Goal: Task Accomplishment & Management: Use online tool/utility

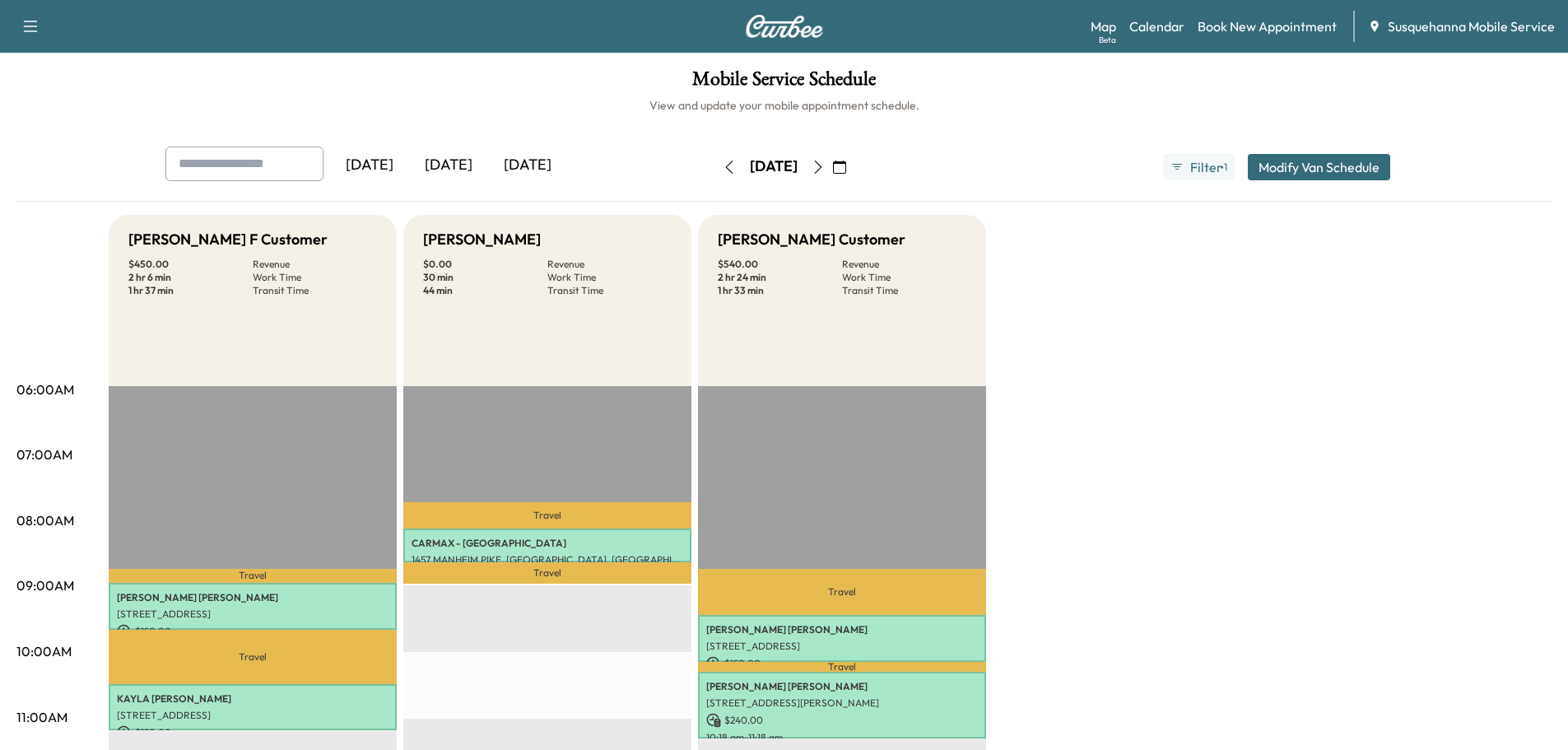
click at [723, 171] on icon "button" at bounding box center [730, 167] width 13 height 13
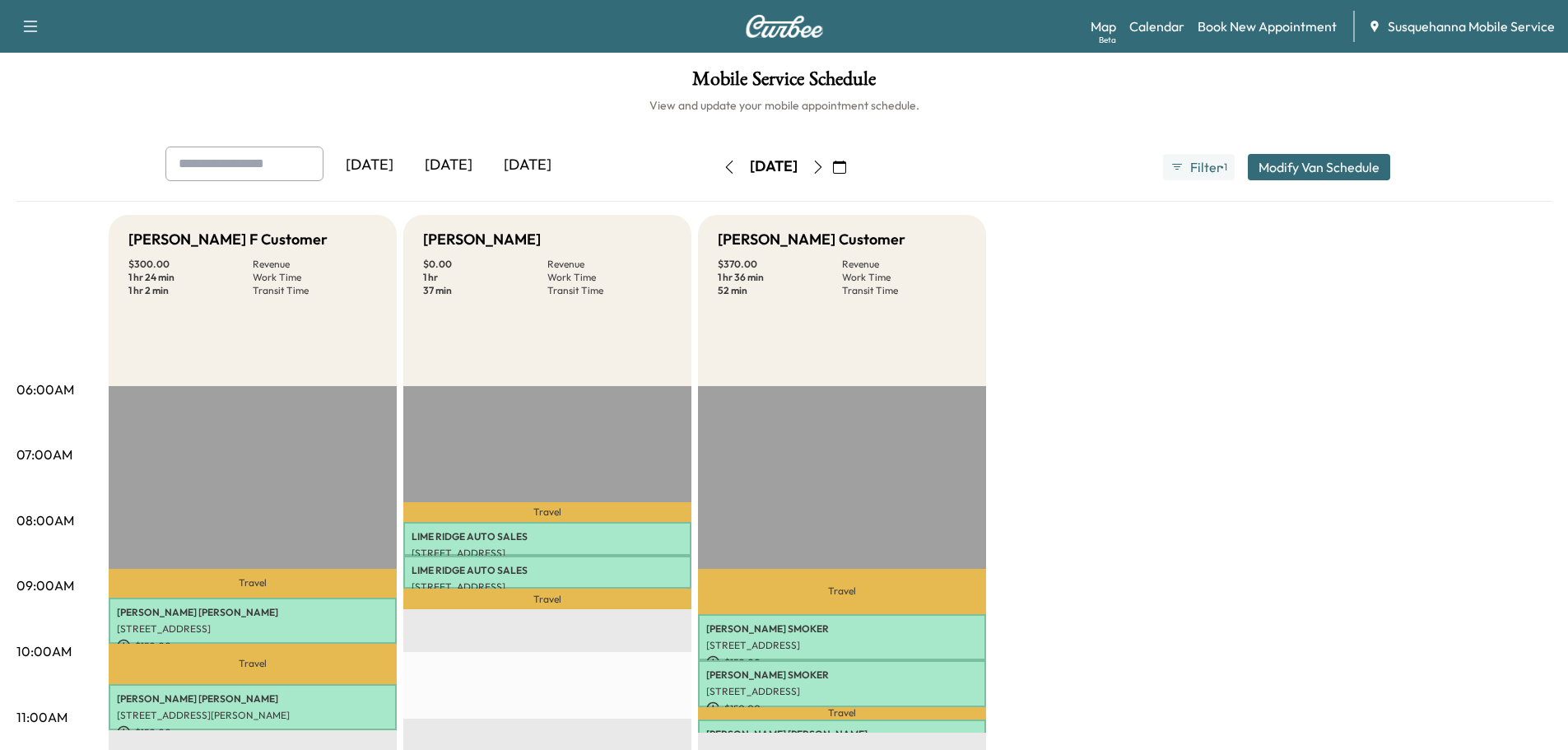
click at [825, 161] on icon "button" at bounding box center [819, 167] width 13 height 13
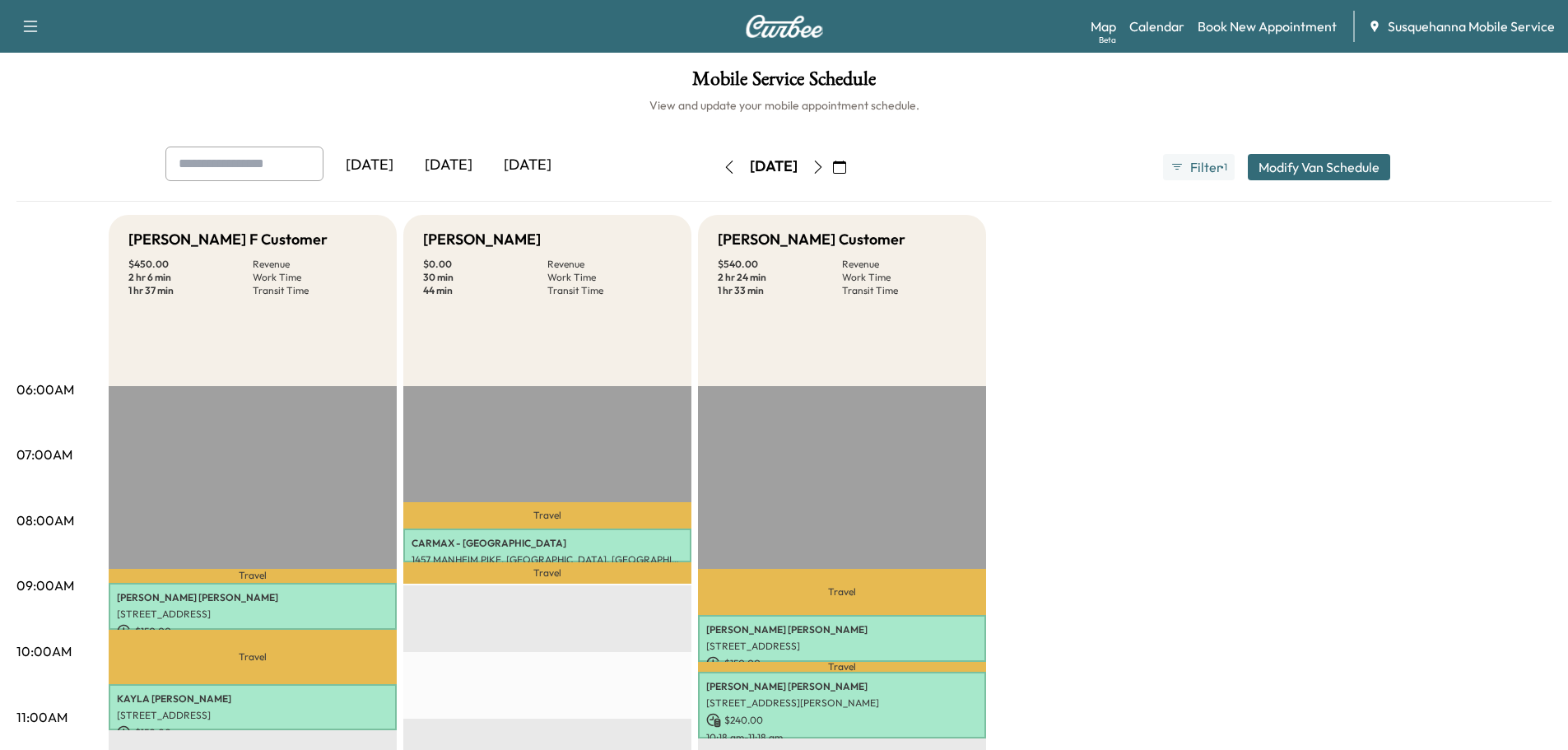
click at [716, 166] on button "button" at bounding box center [730, 167] width 28 height 26
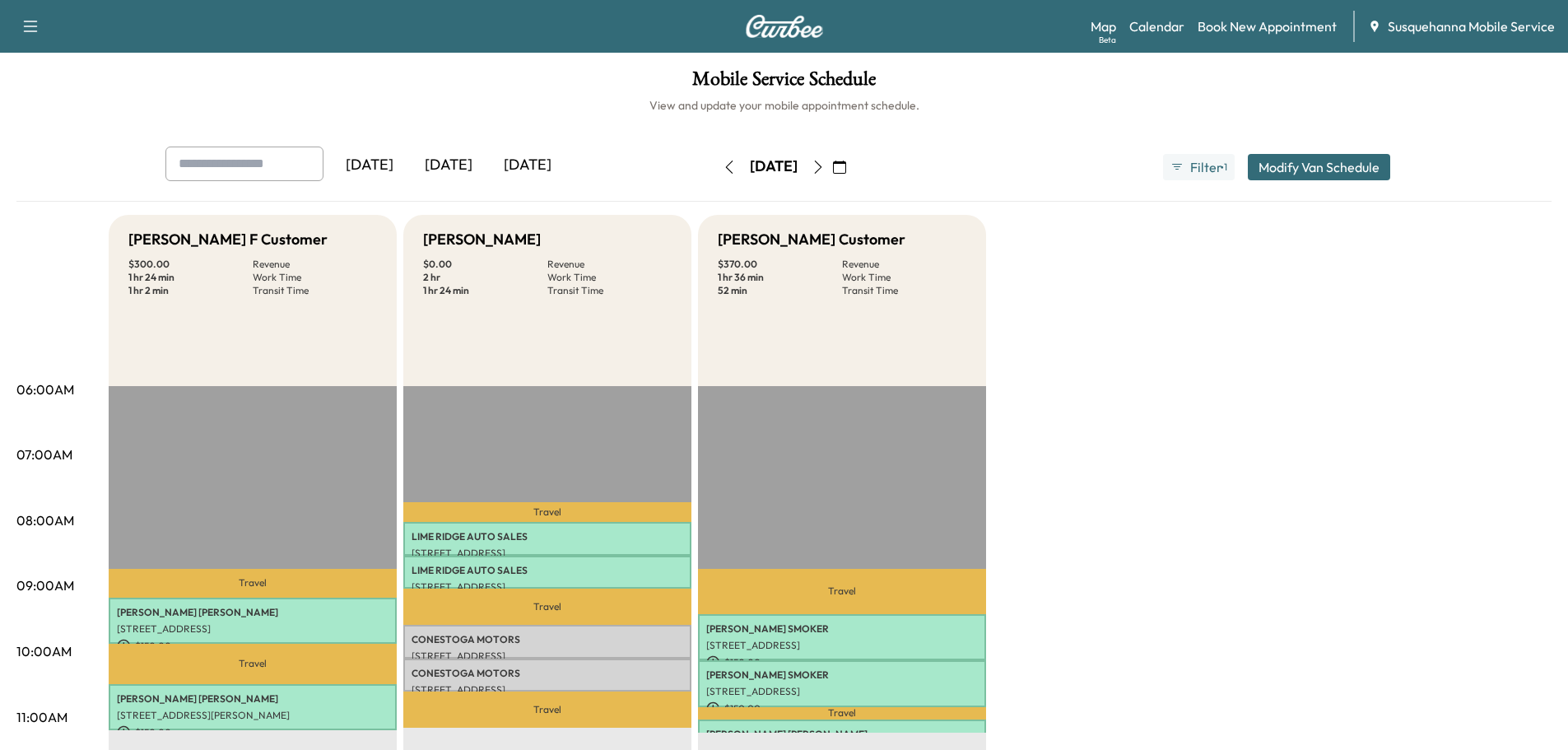
scroll to position [88, 0]
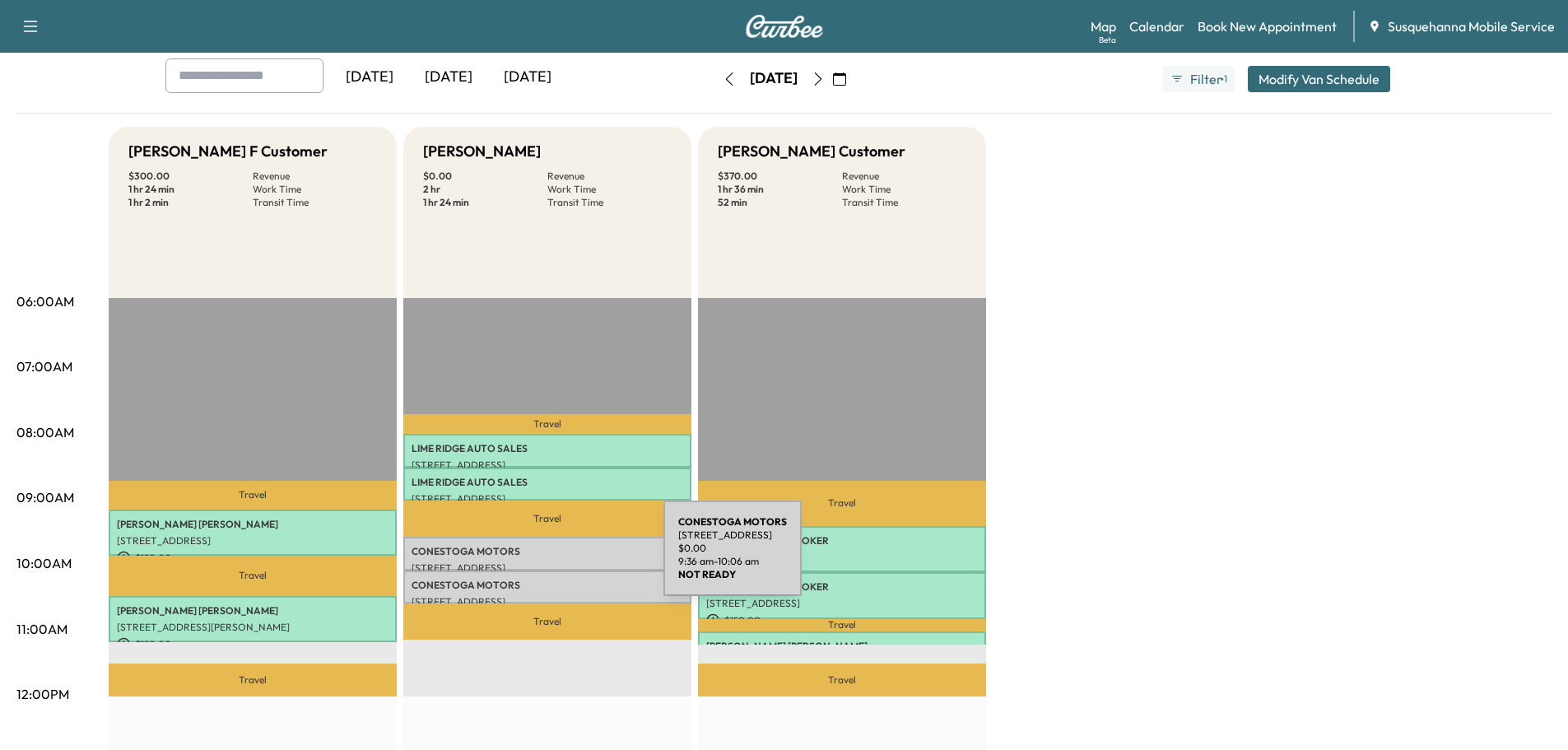
click at [540, 561] on p "[STREET_ADDRESS]" at bounding box center [547, 568] width 272 height 13
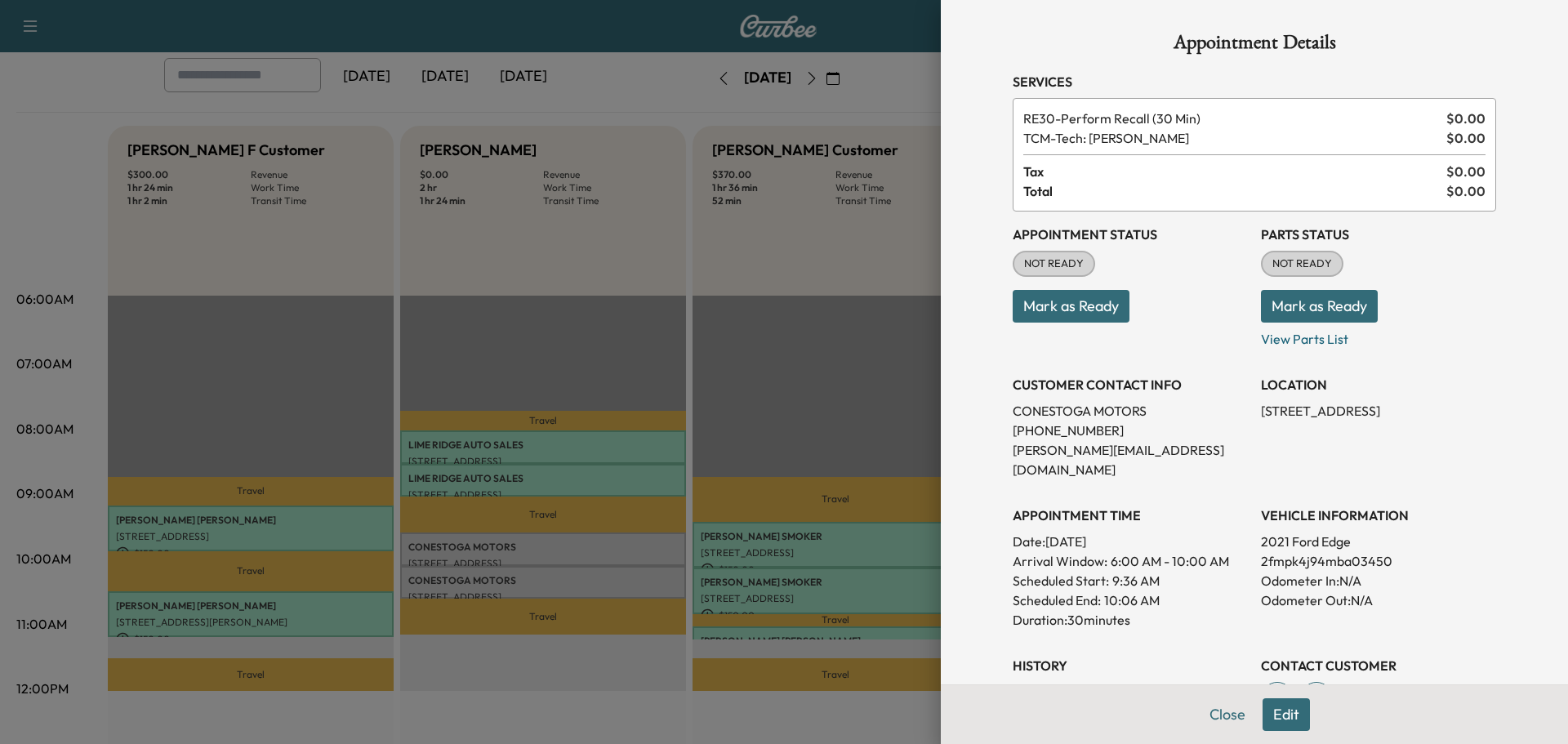
click at [1337, 315] on button "Mark as Ready" at bounding box center [1319, 306] width 117 height 33
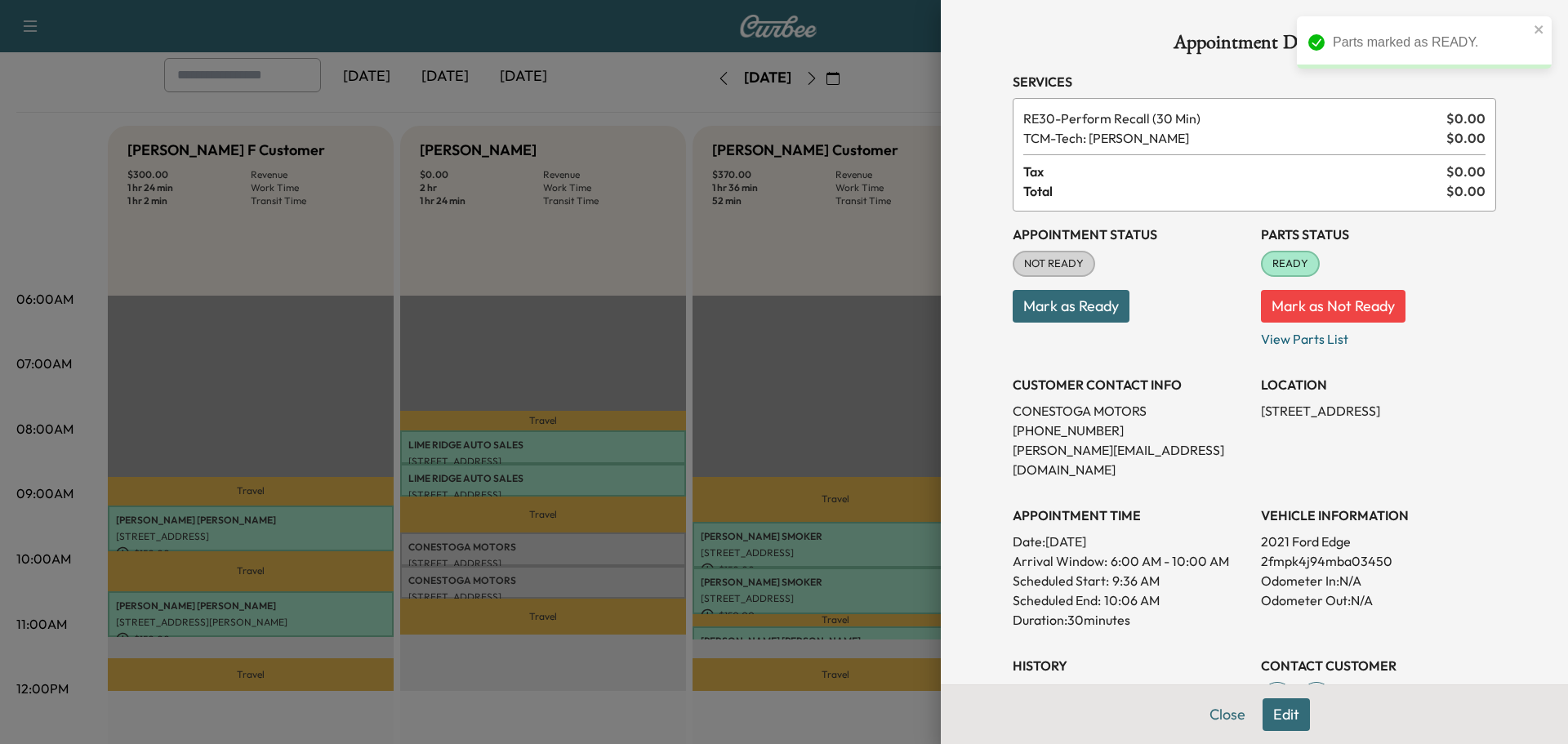
click at [1060, 309] on button "Mark as Ready" at bounding box center [1071, 306] width 117 height 33
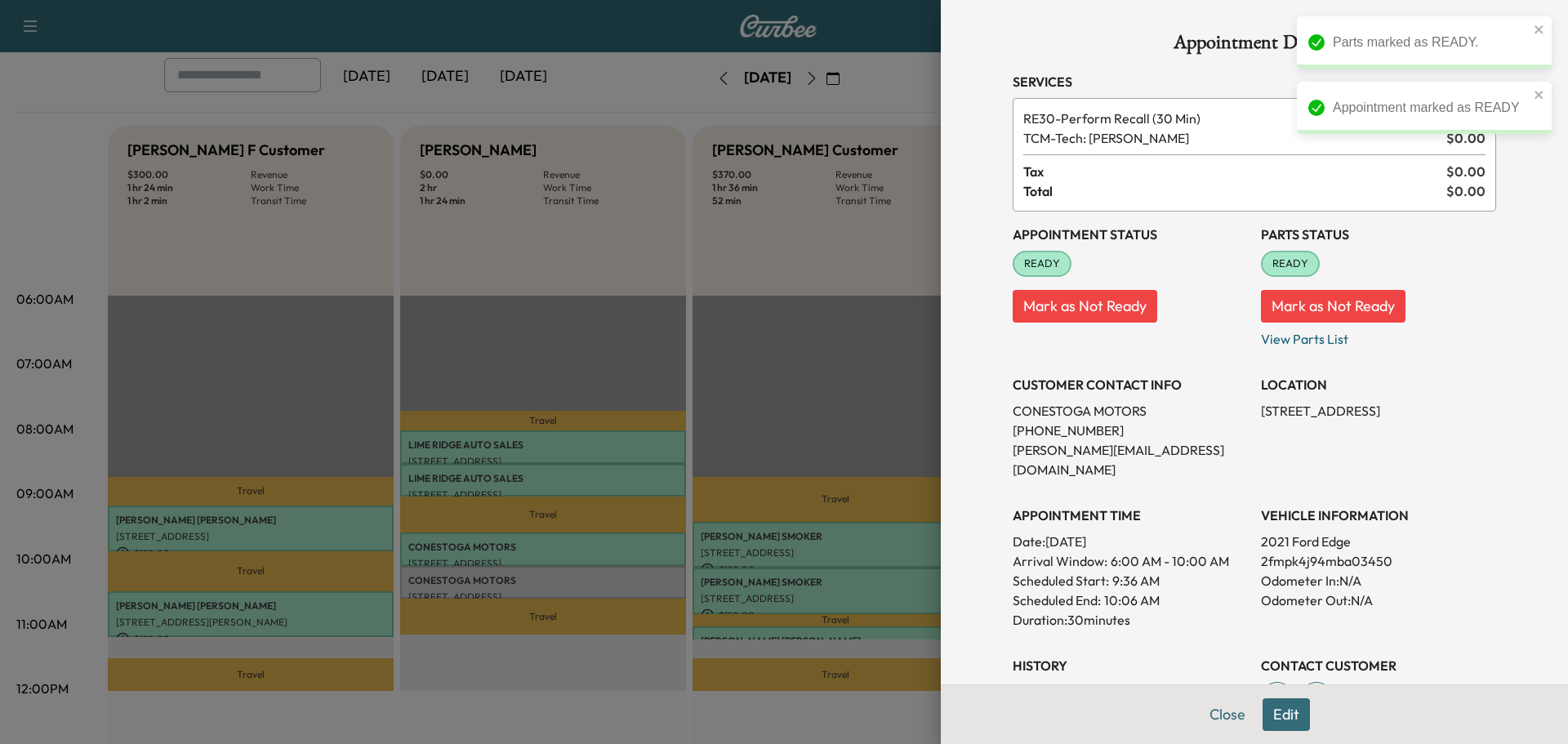
click at [595, 578] on div at bounding box center [784, 372] width 1568 height 744
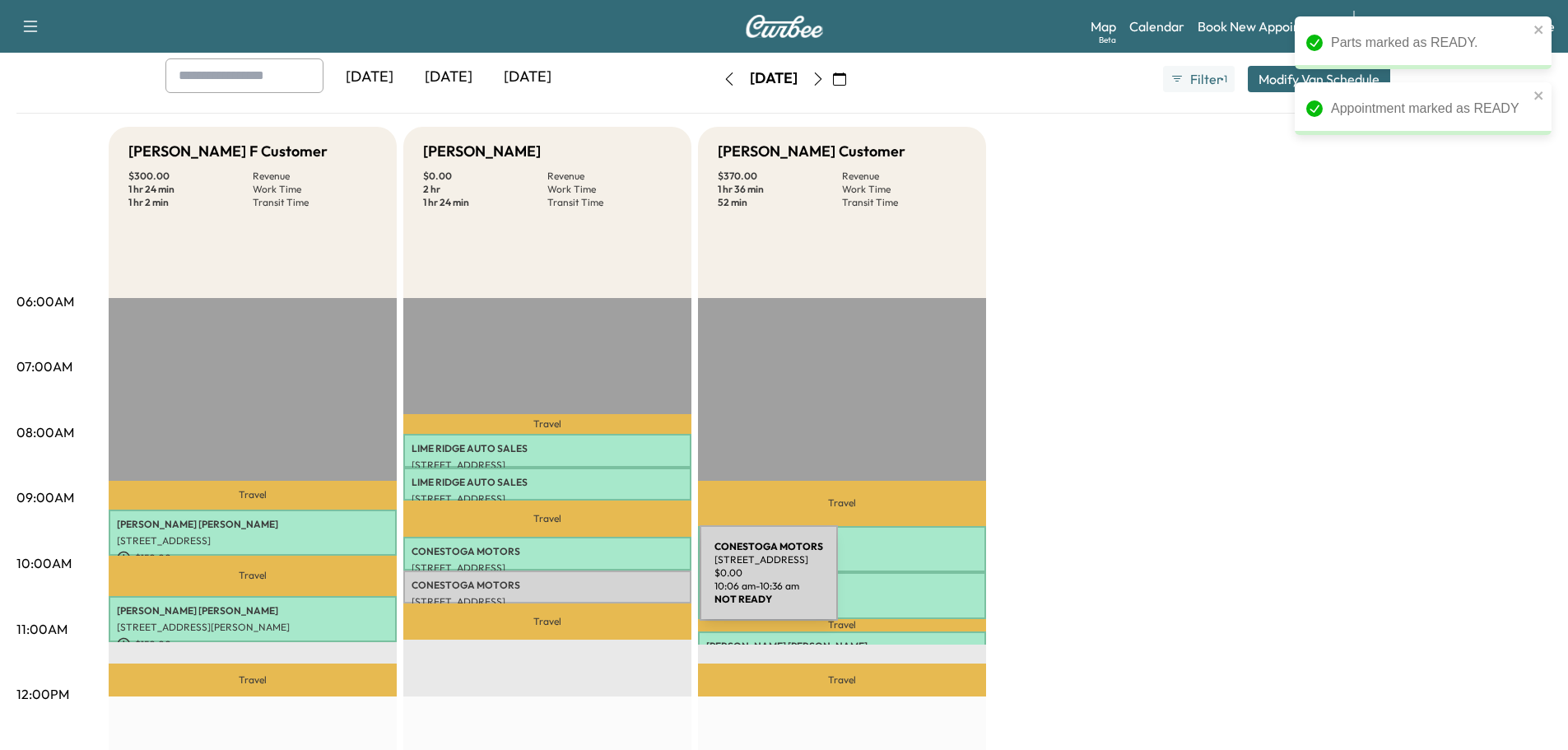
click at [576, 583] on p "CONESTOGA MOTORS" at bounding box center [547, 585] width 272 height 13
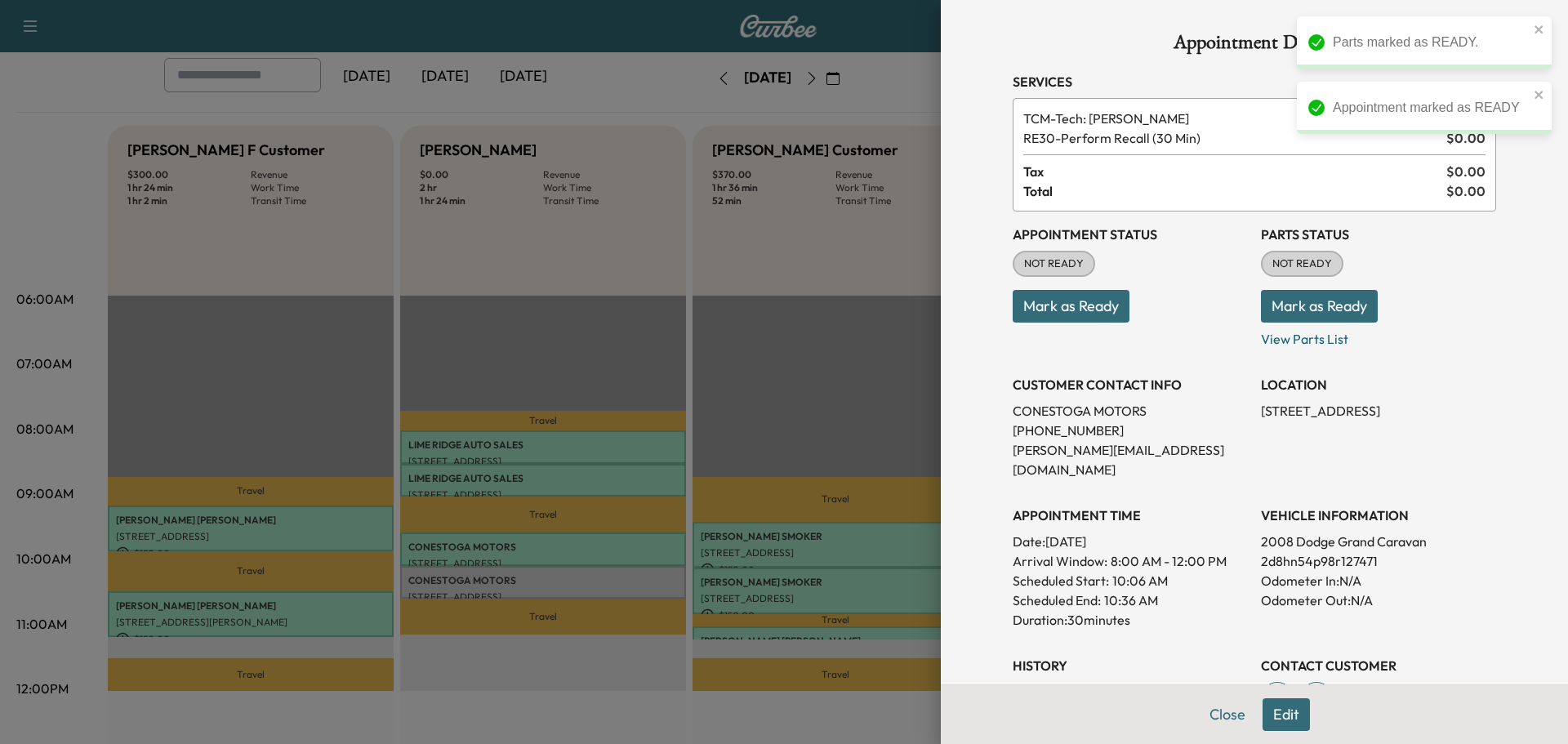
click at [1312, 308] on button "Mark as Ready" at bounding box center [1319, 306] width 117 height 33
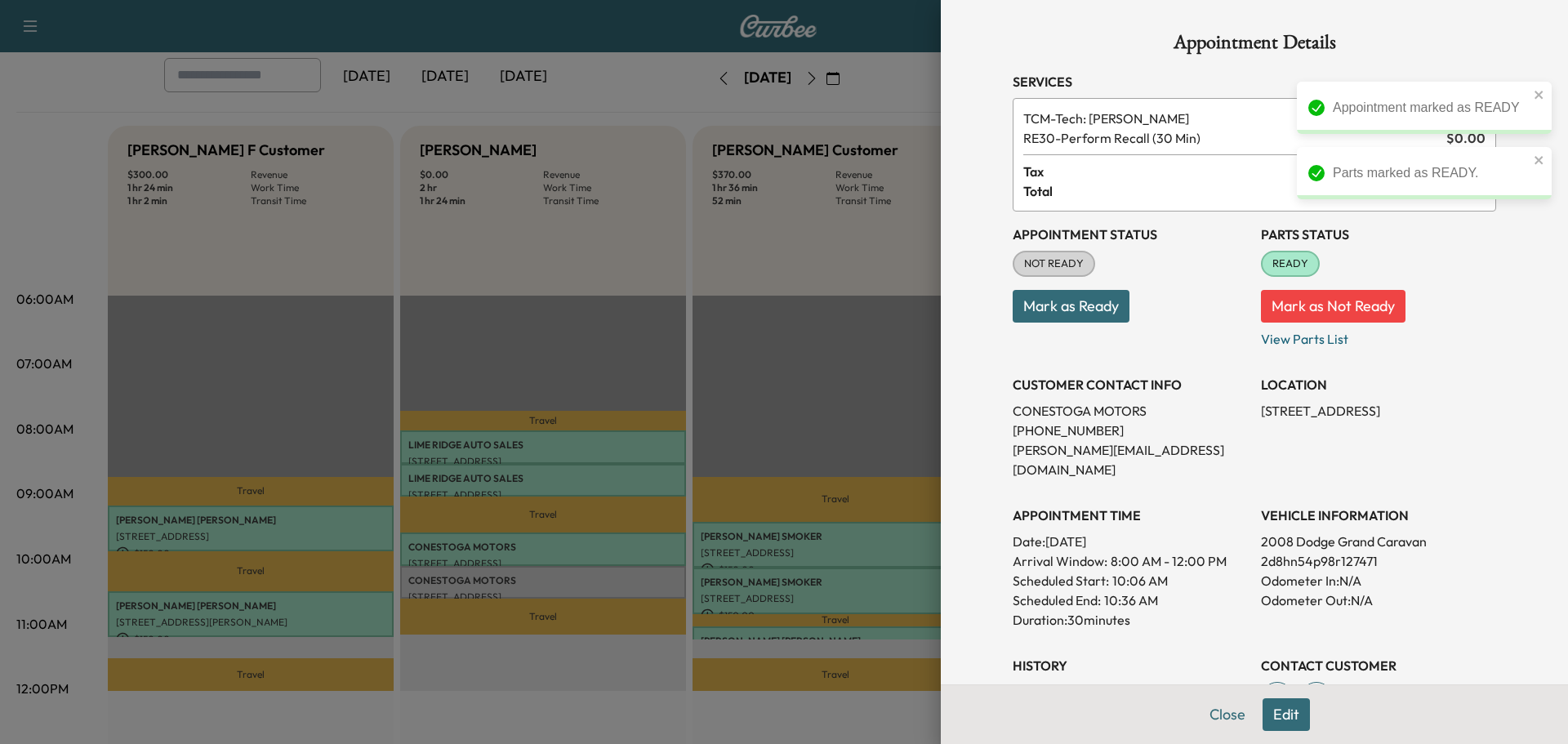
click at [1036, 316] on button "Mark as Ready" at bounding box center [1071, 306] width 117 height 33
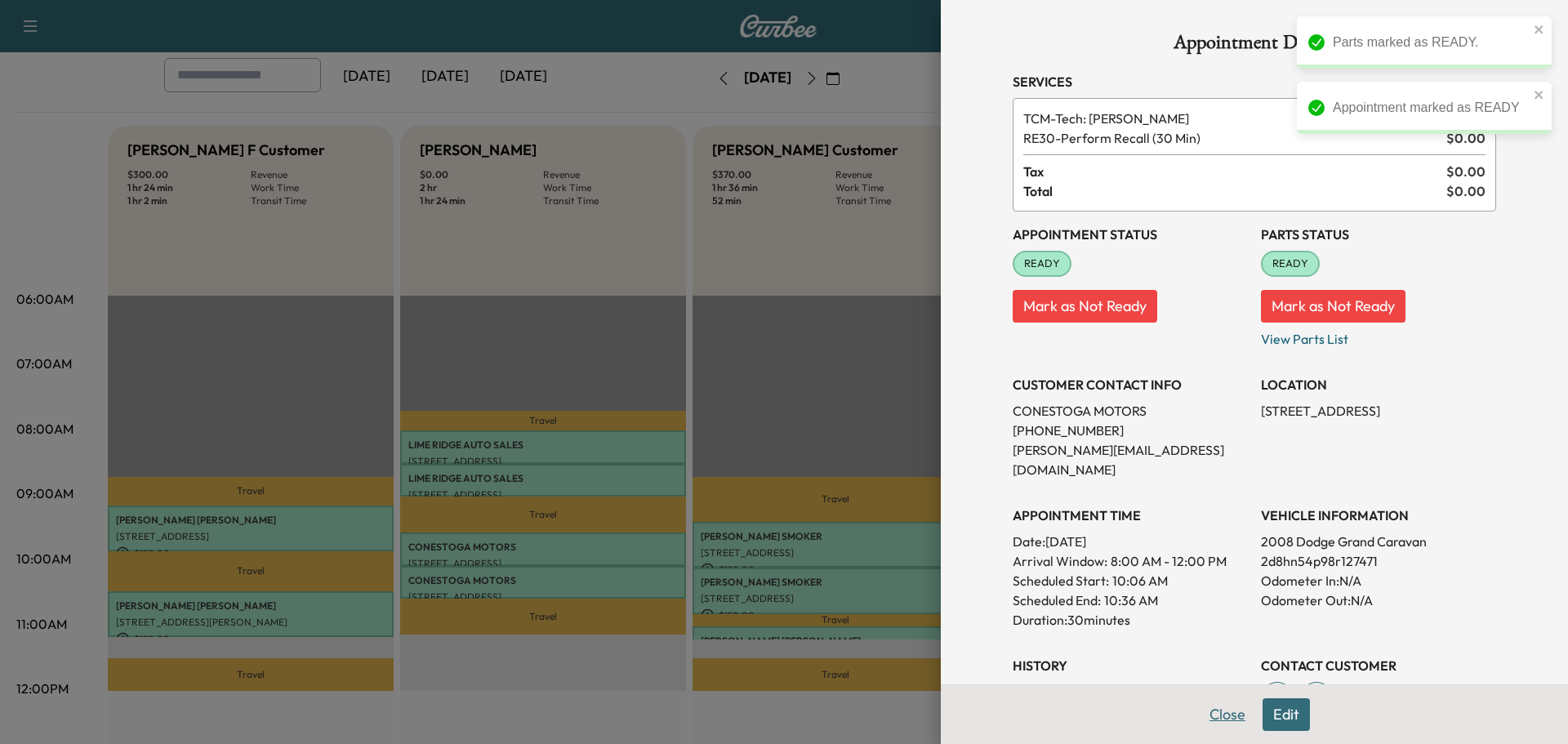
click at [1201, 707] on button "Close" at bounding box center [1228, 715] width 57 height 33
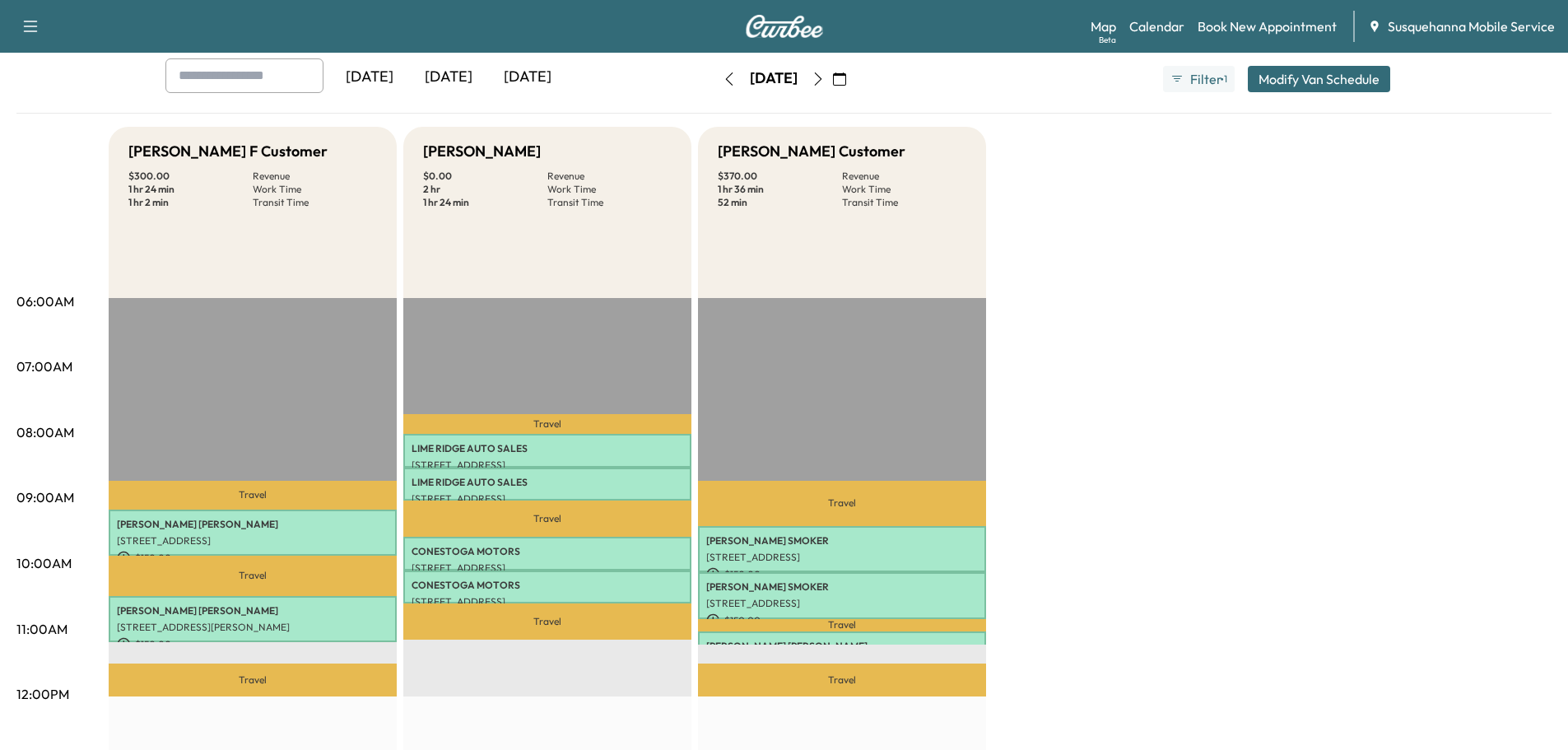
click at [825, 78] on icon "button" at bounding box center [819, 79] width 13 height 13
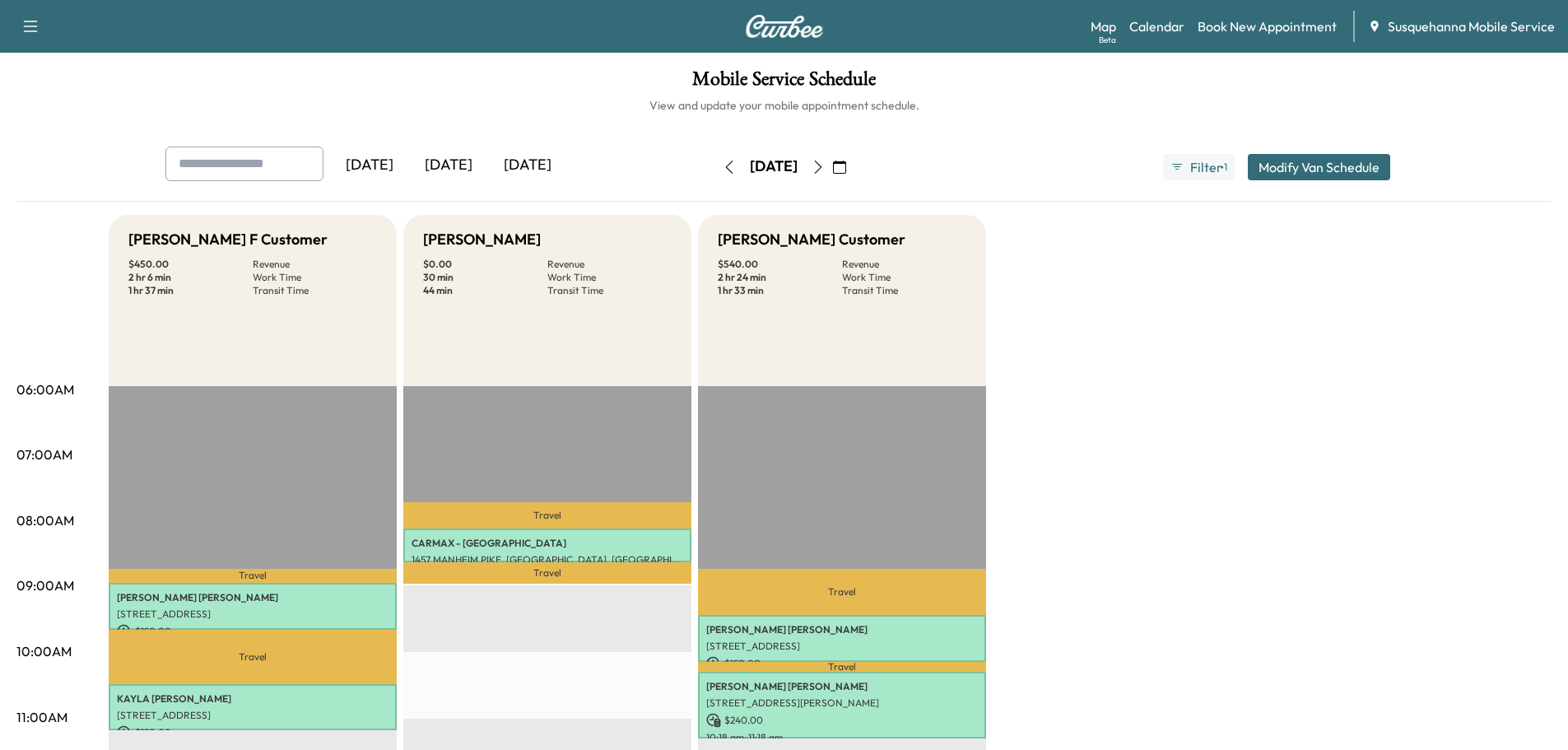
click at [825, 171] on icon "button" at bounding box center [819, 167] width 13 height 13
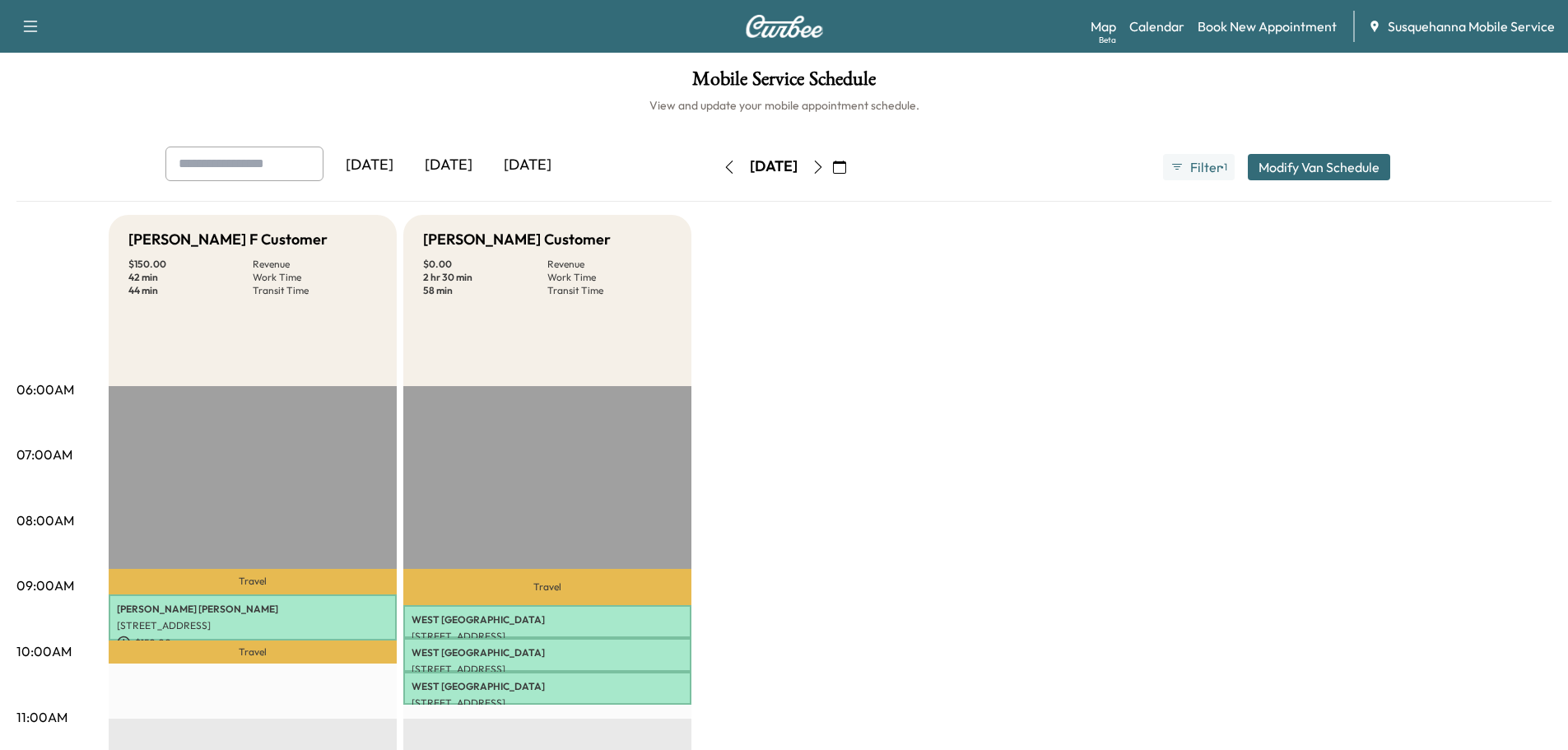
click at [723, 165] on icon "button" at bounding box center [730, 167] width 13 height 13
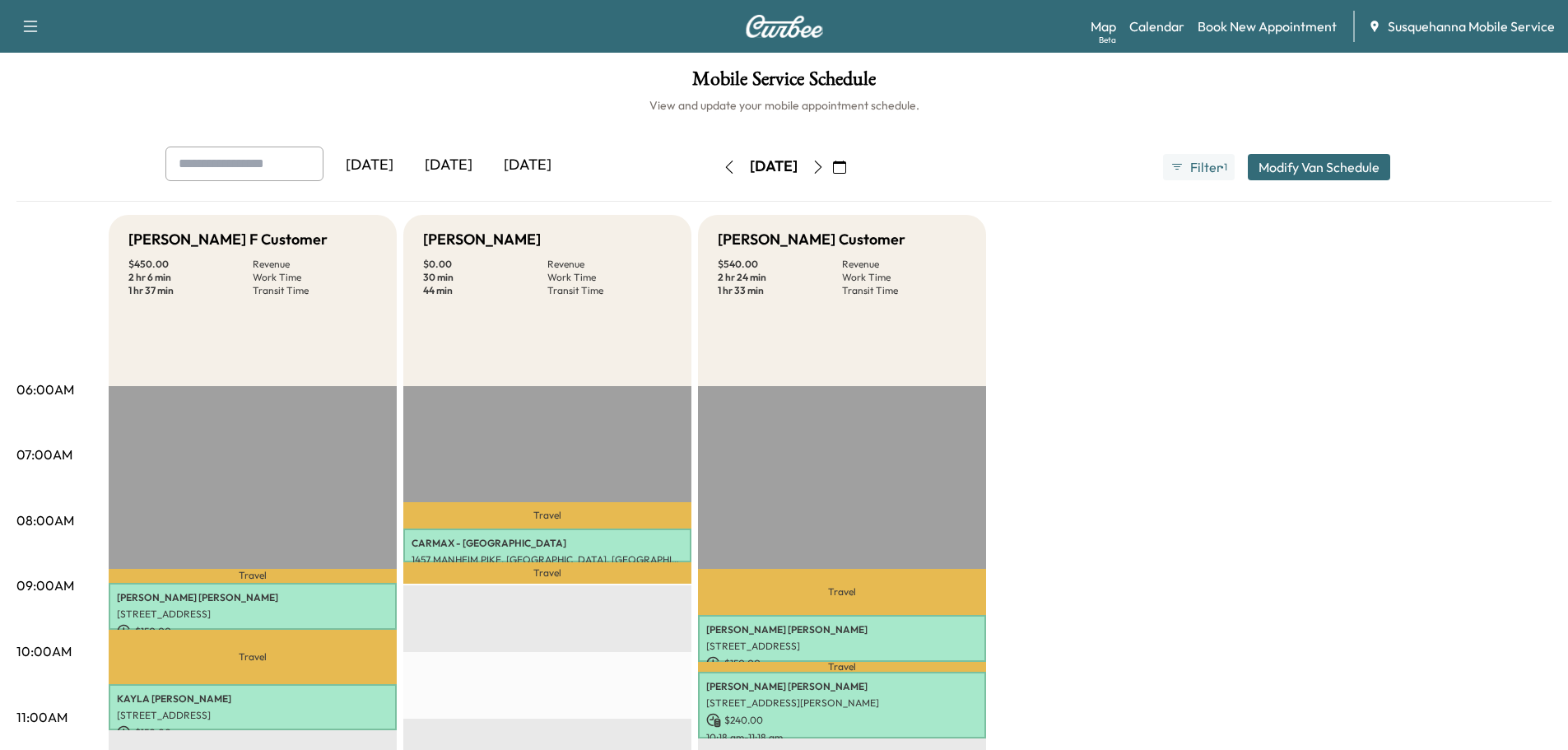
click at [723, 165] on icon "button" at bounding box center [730, 167] width 13 height 13
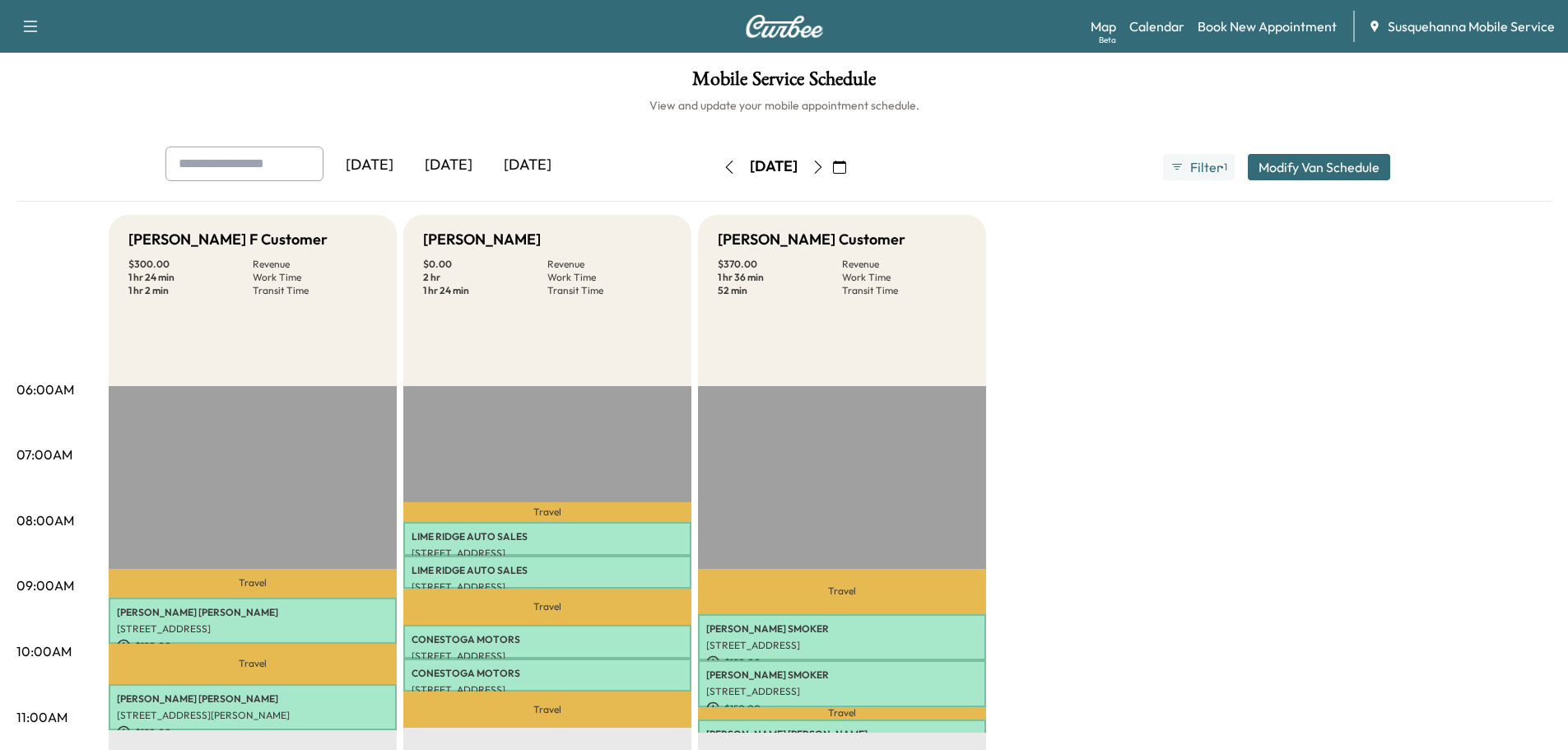
click at [825, 167] on icon "button" at bounding box center [819, 167] width 13 height 13
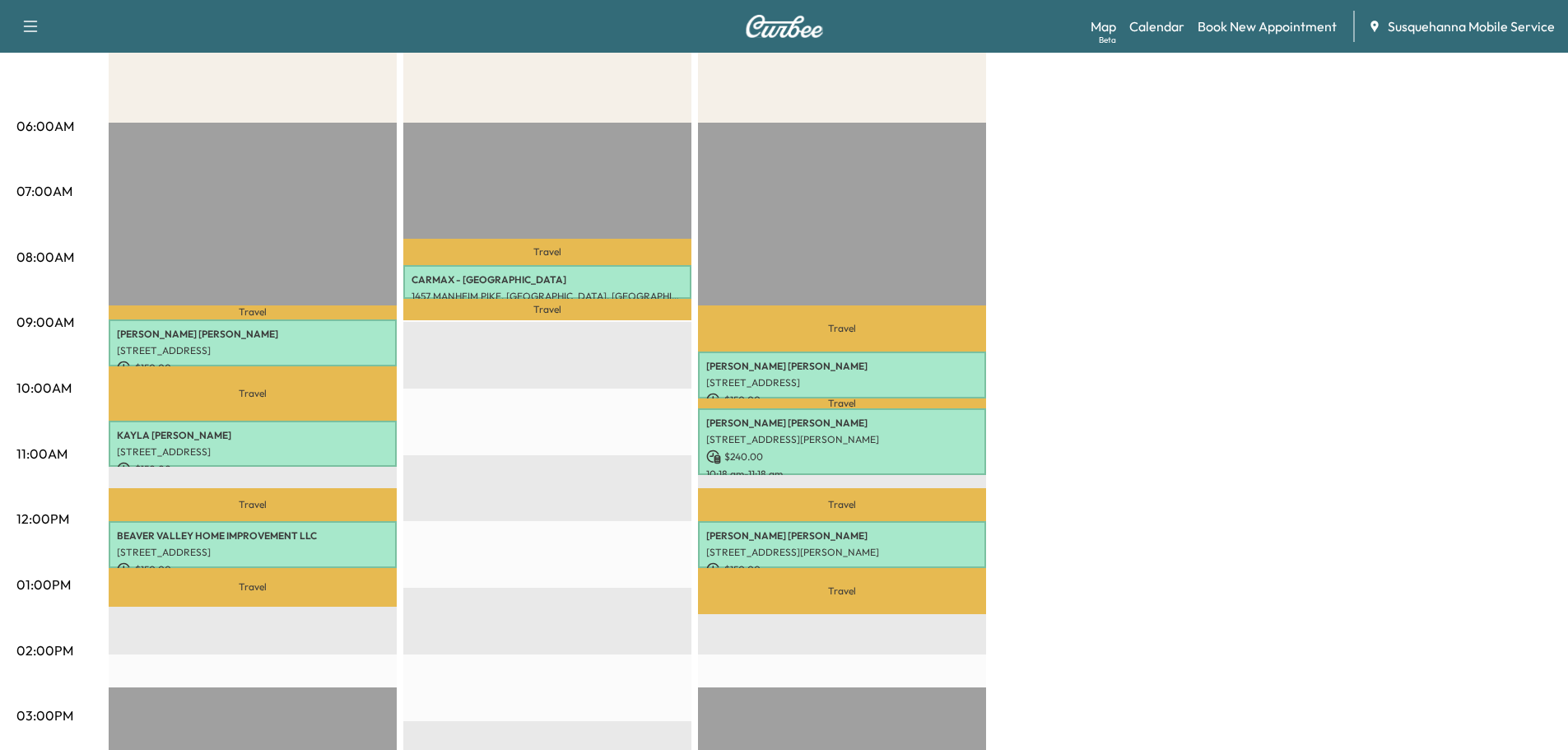
scroll to position [88, 0]
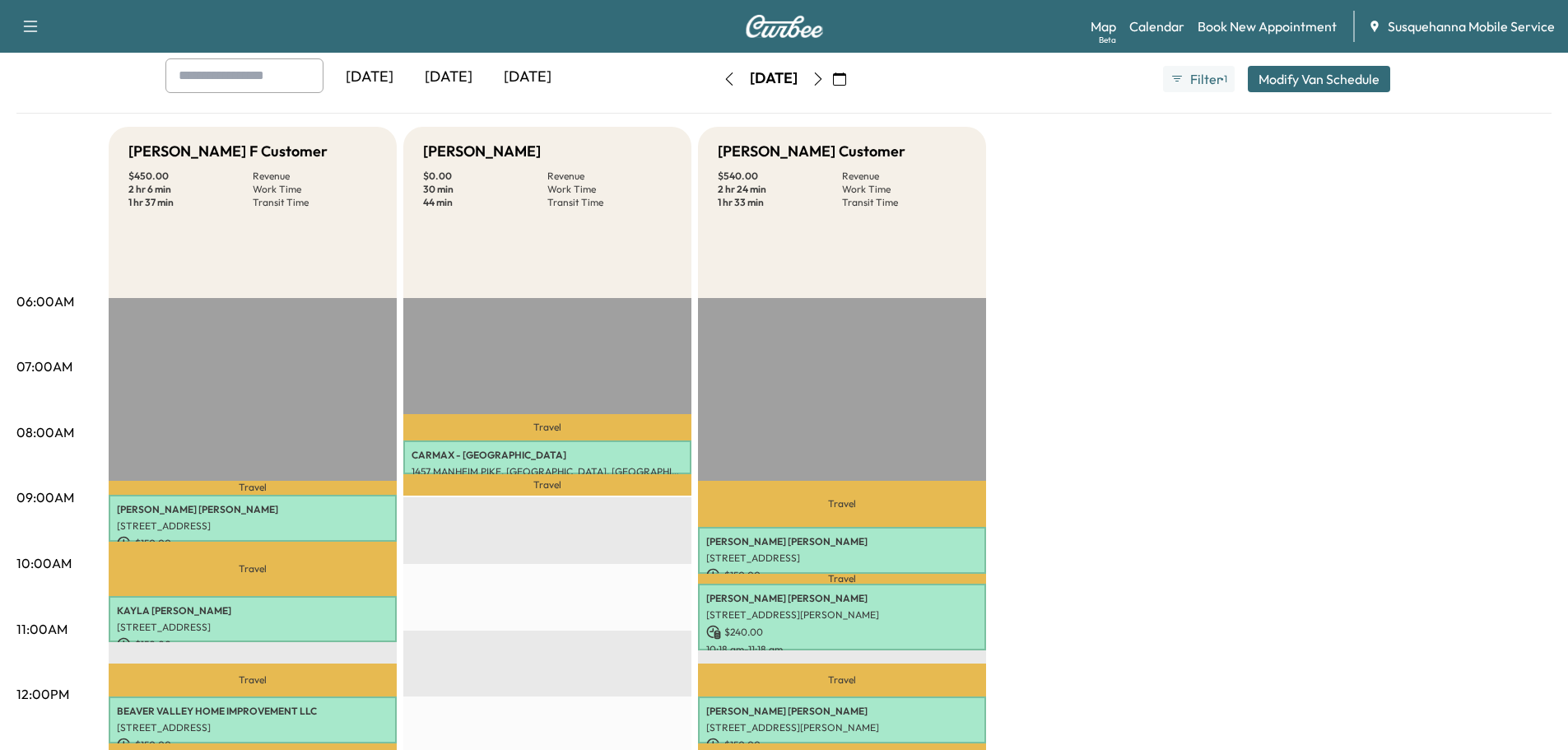
click at [723, 77] on icon "button" at bounding box center [730, 79] width 13 height 13
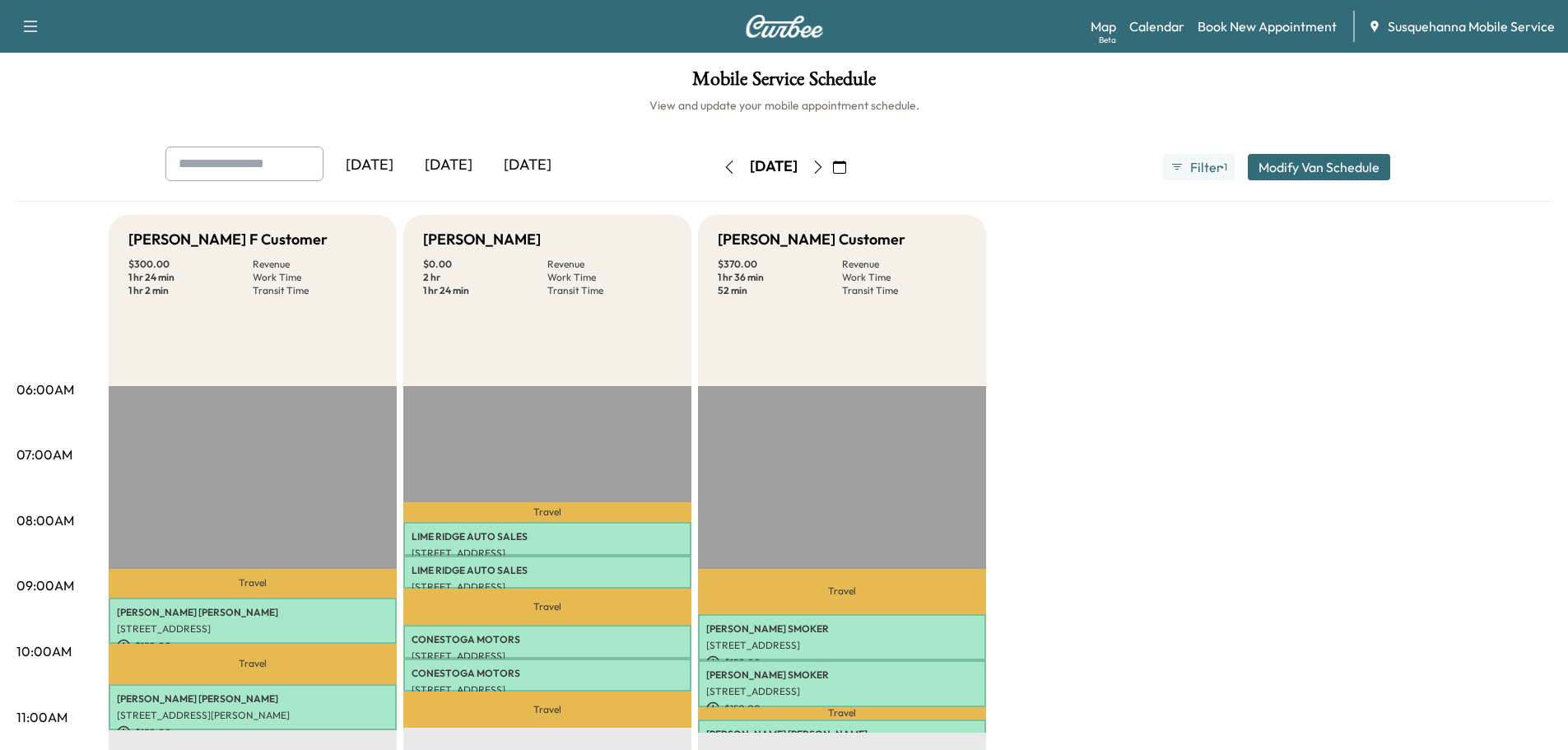
scroll to position [88, 0]
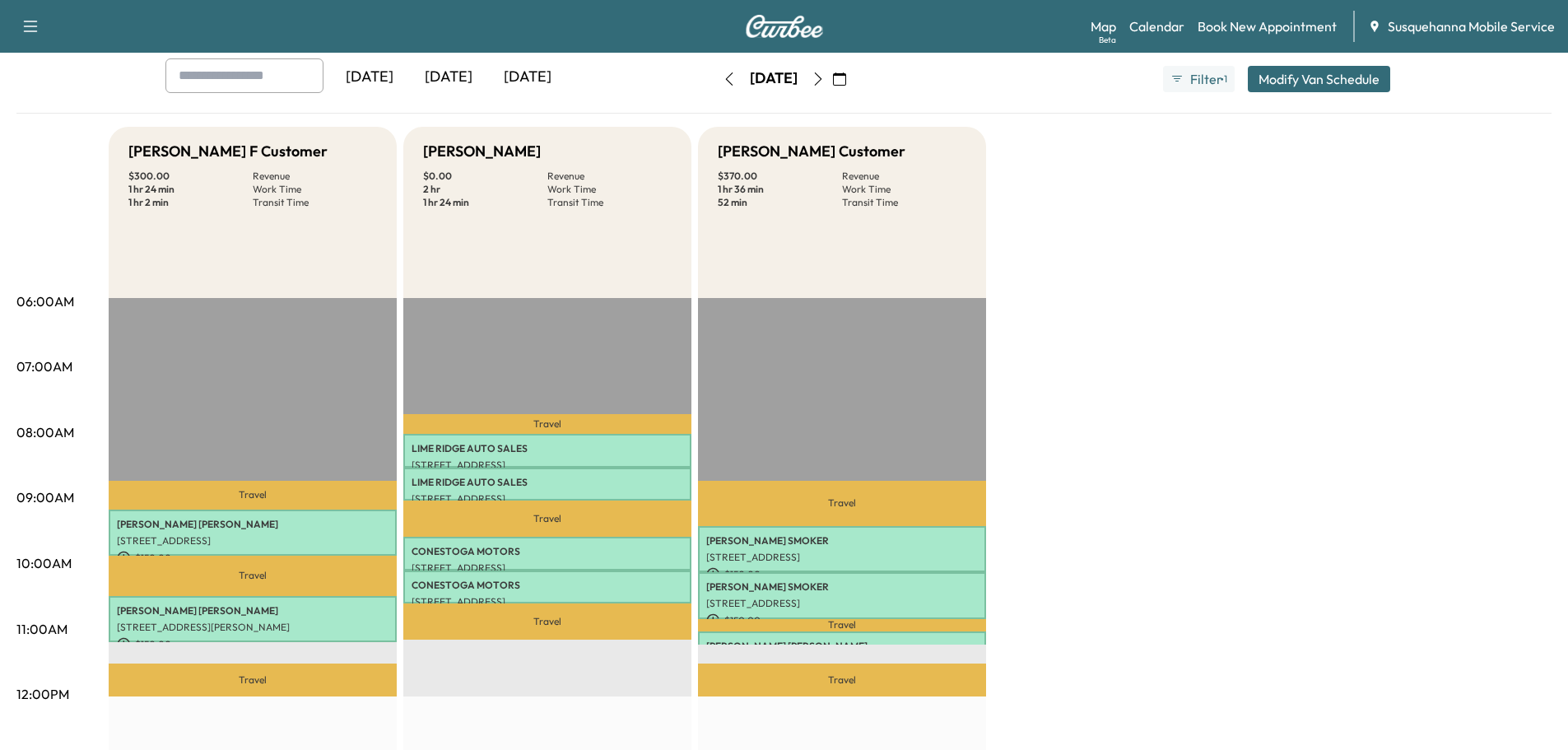
click at [825, 82] on icon "button" at bounding box center [819, 79] width 13 height 13
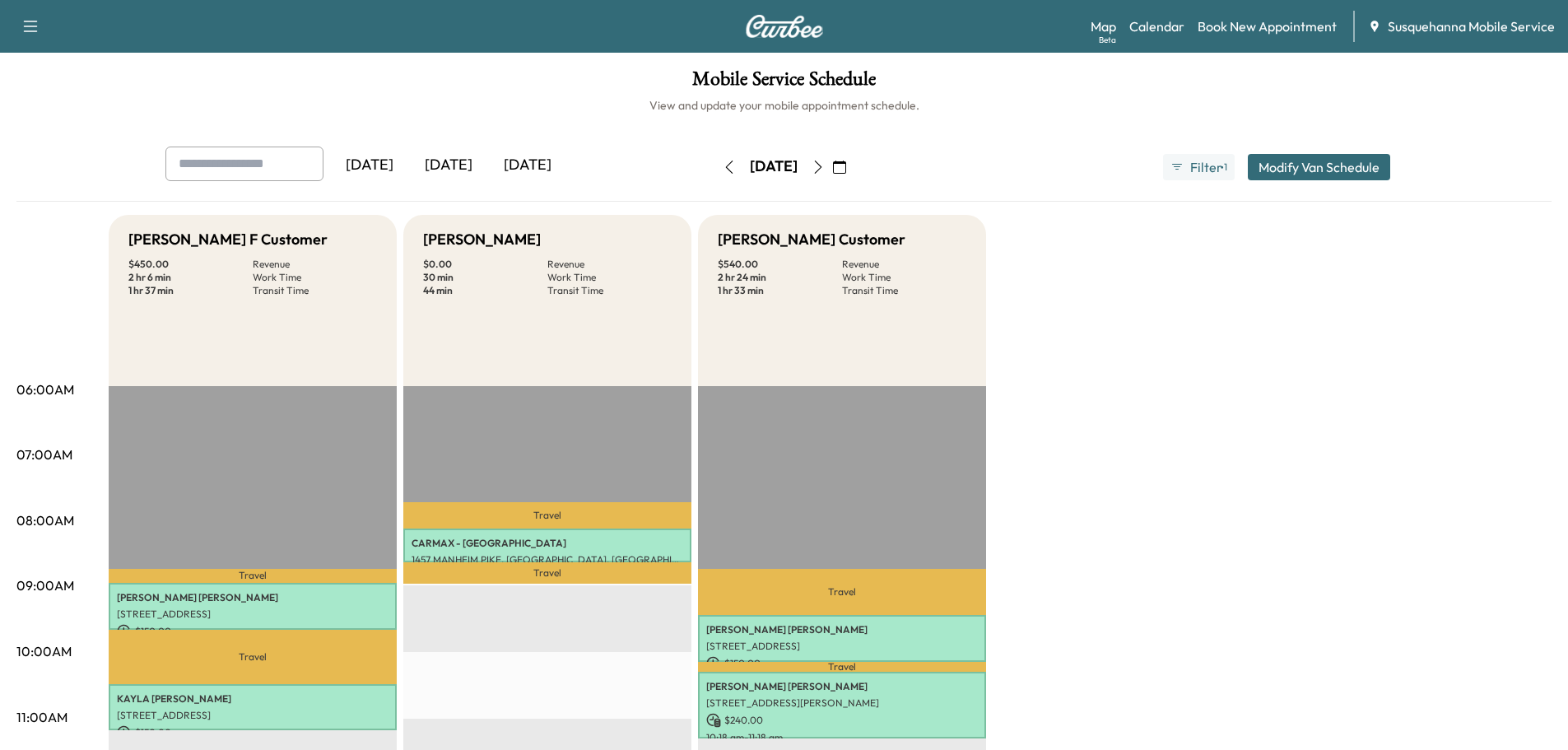
click at [825, 163] on icon "button" at bounding box center [819, 167] width 13 height 13
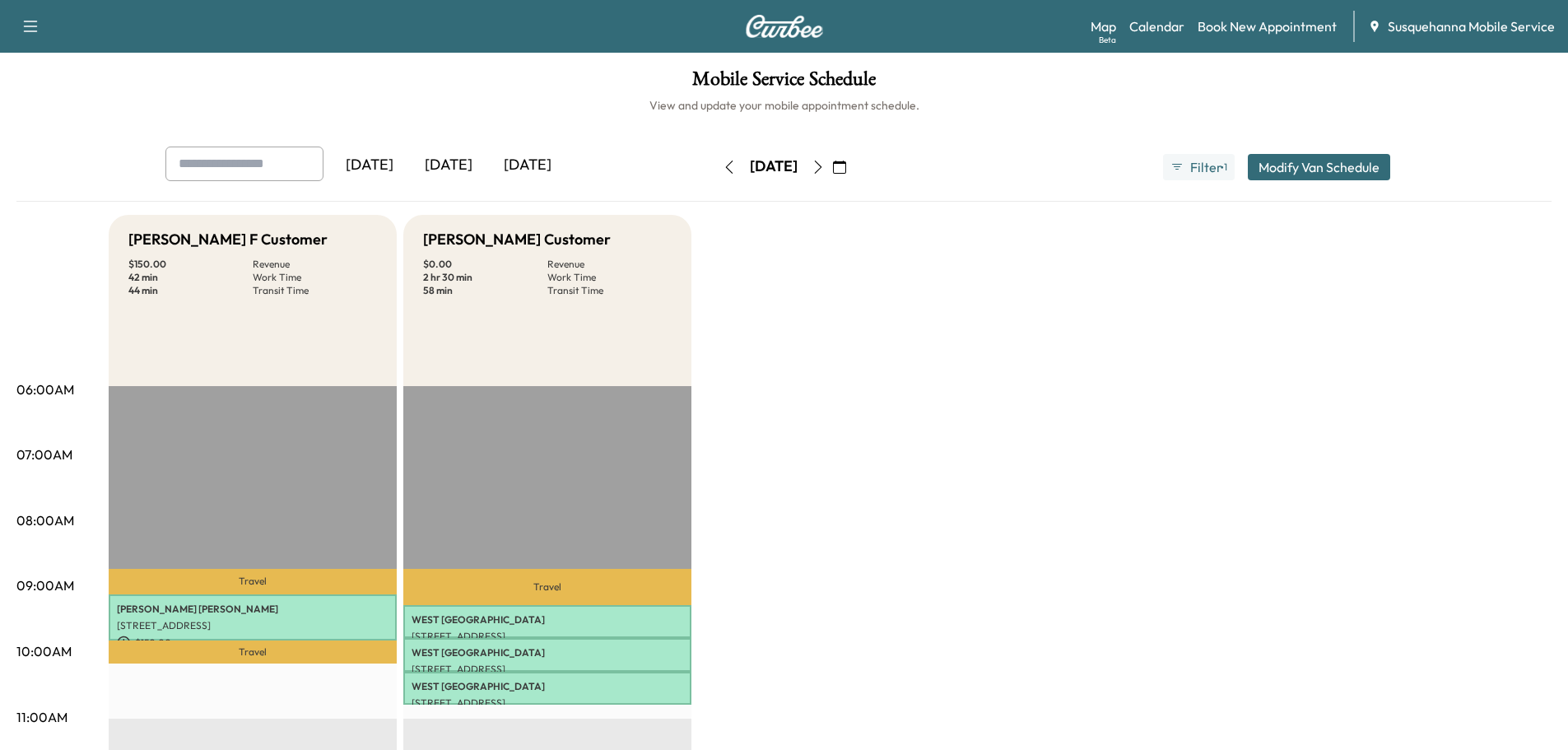
click at [723, 169] on icon "button" at bounding box center [730, 167] width 13 height 13
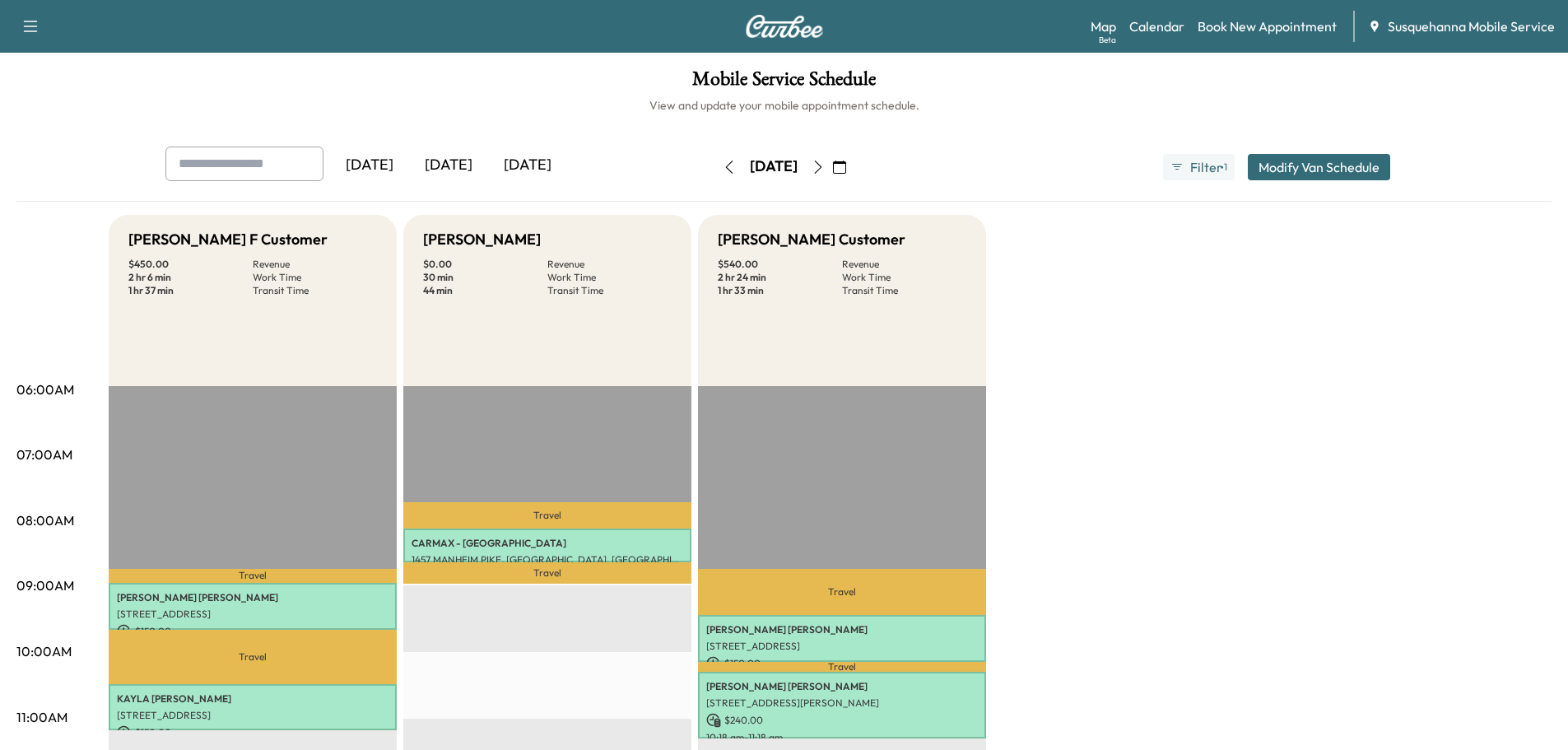
click at [723, 171] on icon "button" at bounding box center [730, 167] width 13 height 13
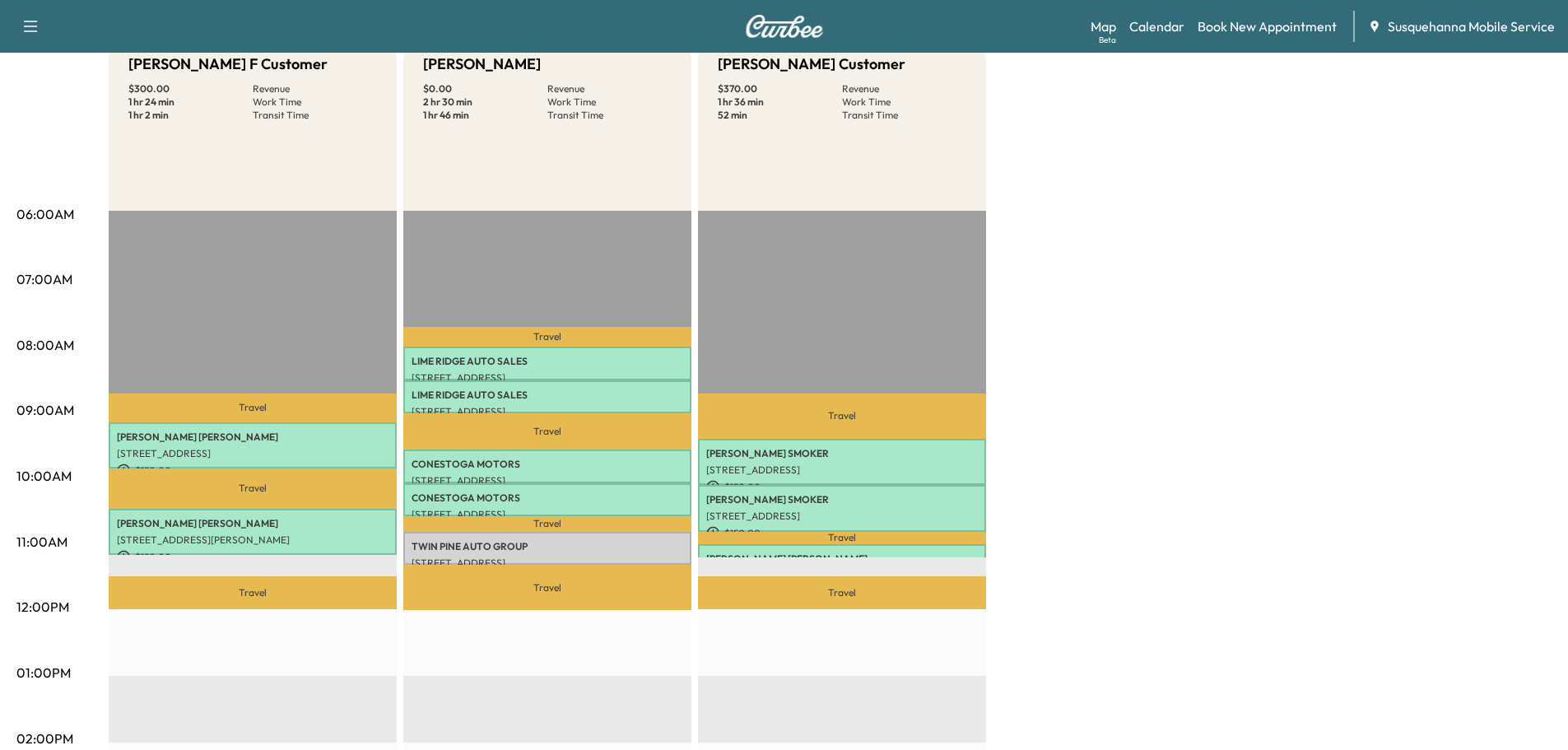
scroll to position [264, 0]
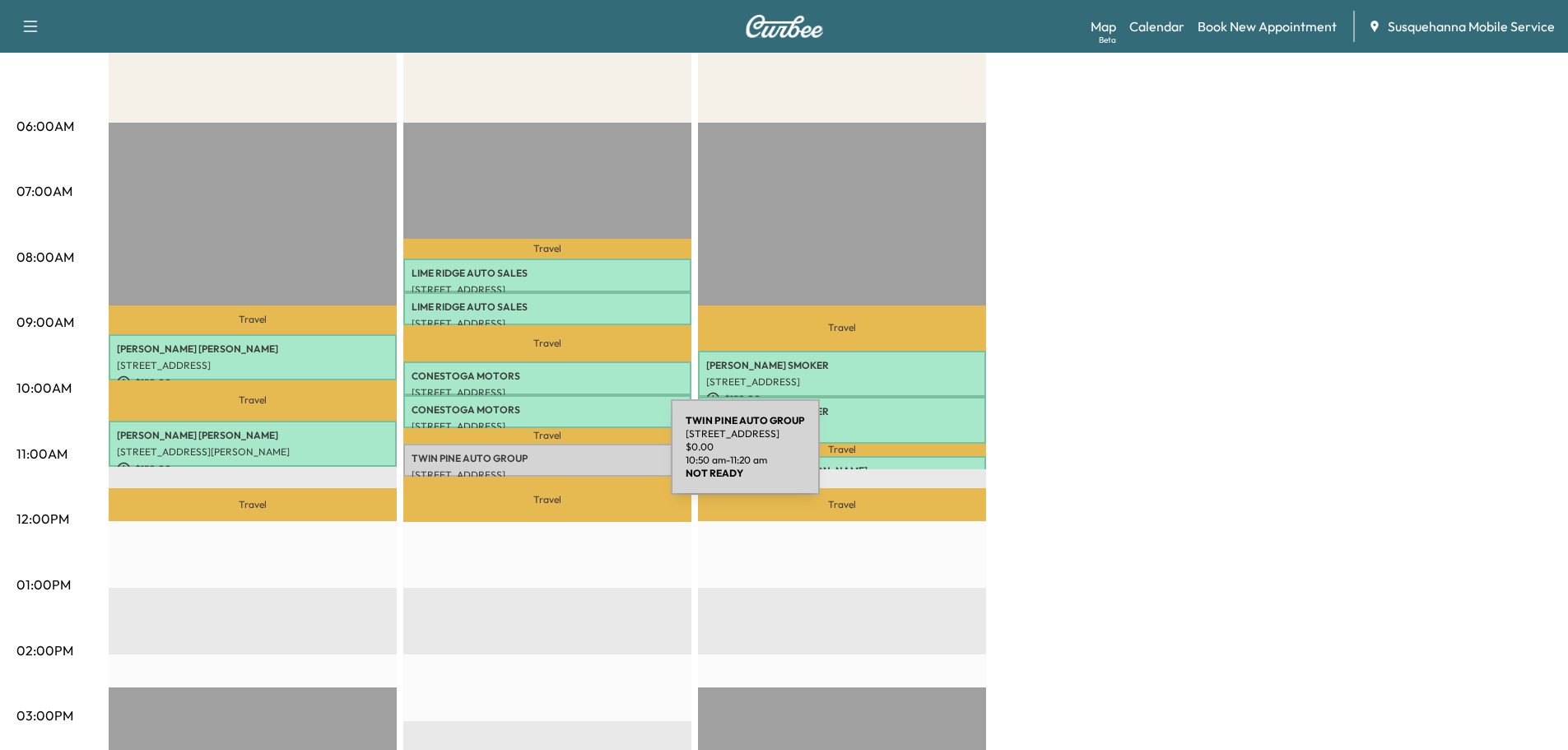
click at [547, 457] on p "TWIN PINE AUTO GROUP" at bounding box center [547, 458] width 272 height 13
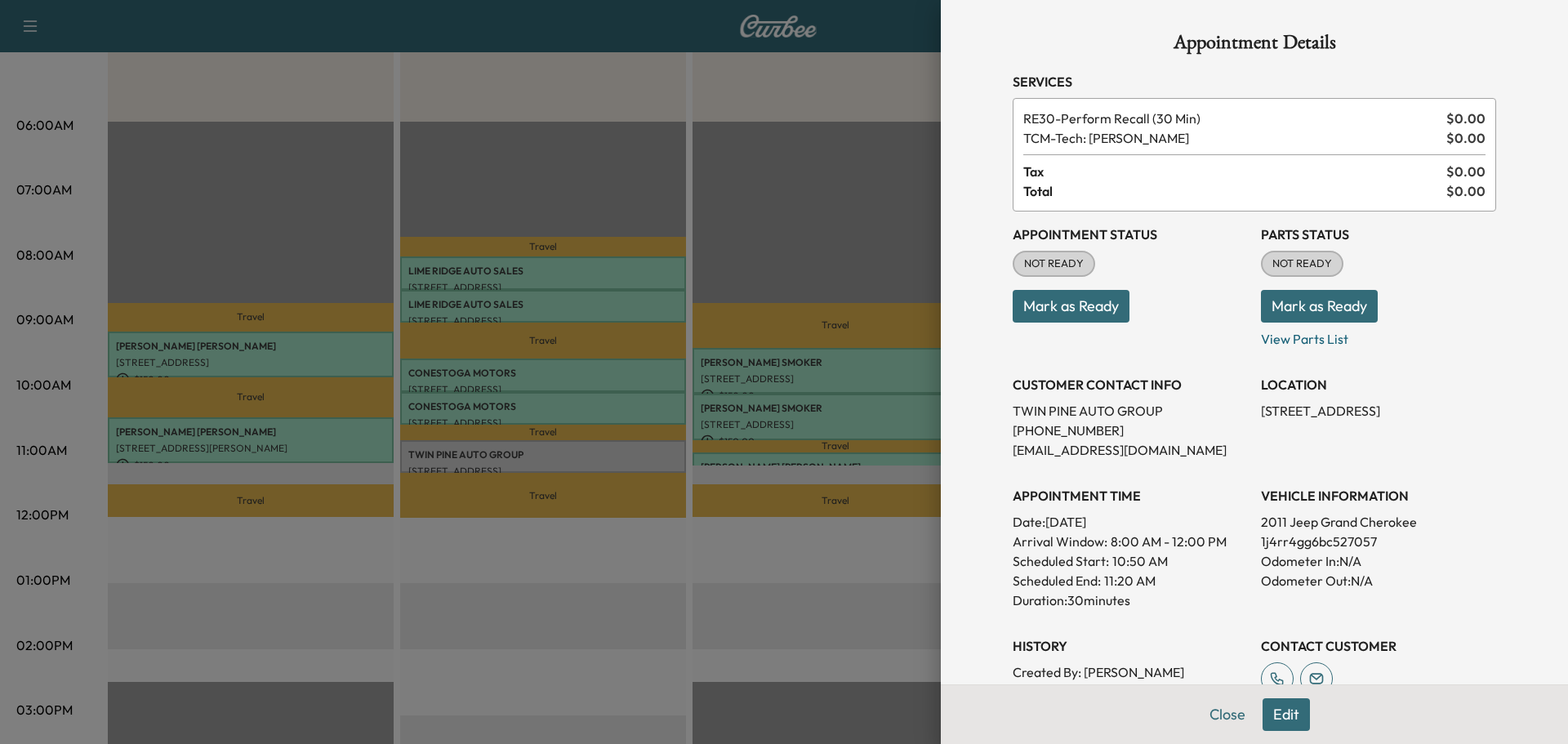
click at [1264, 309] on button "Mark as Ready" at bounding box center [1319, 306] width 117 height 33
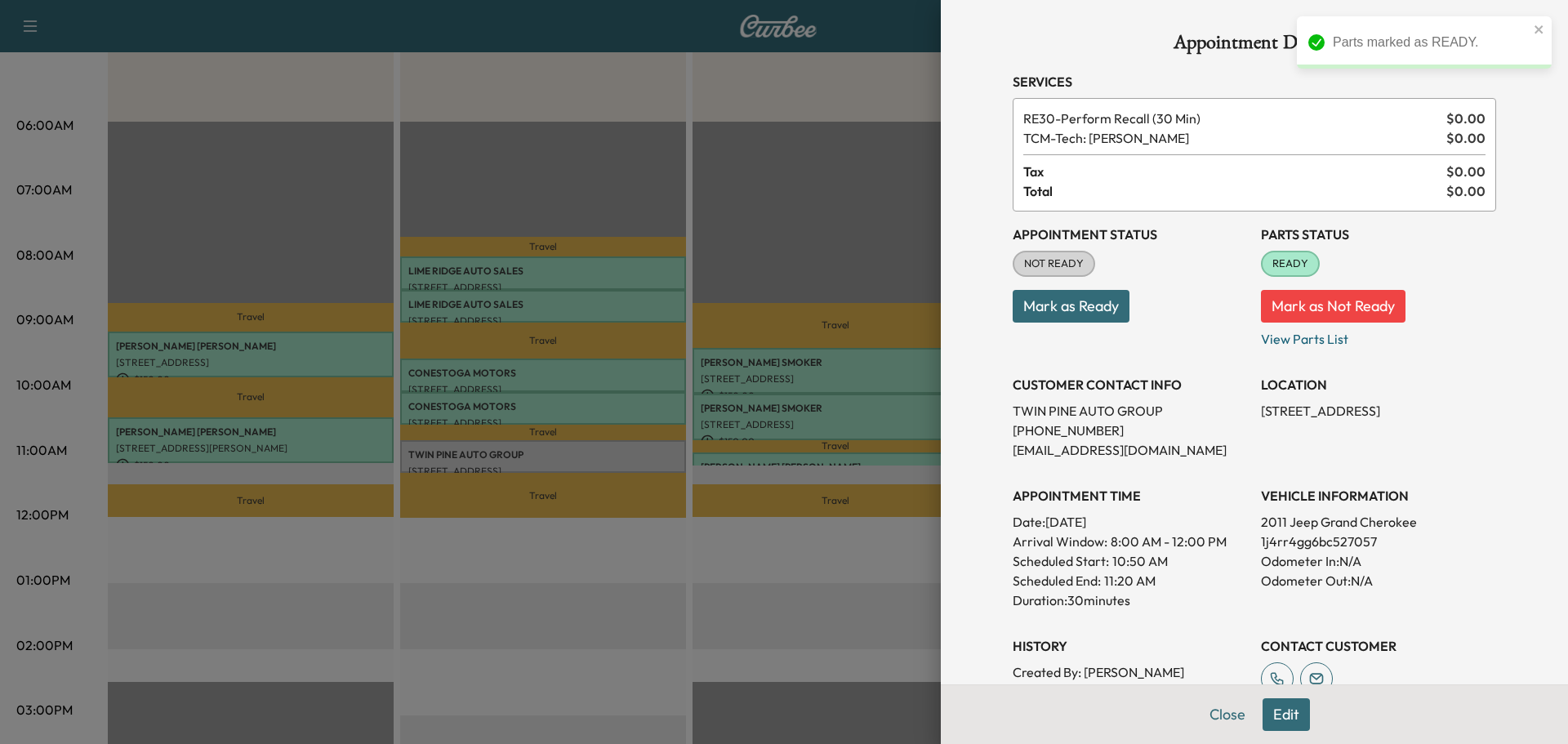
click at [1033, 317] on button "Mark as Ready" at bounding box center [1071, 306] width 117 height 33
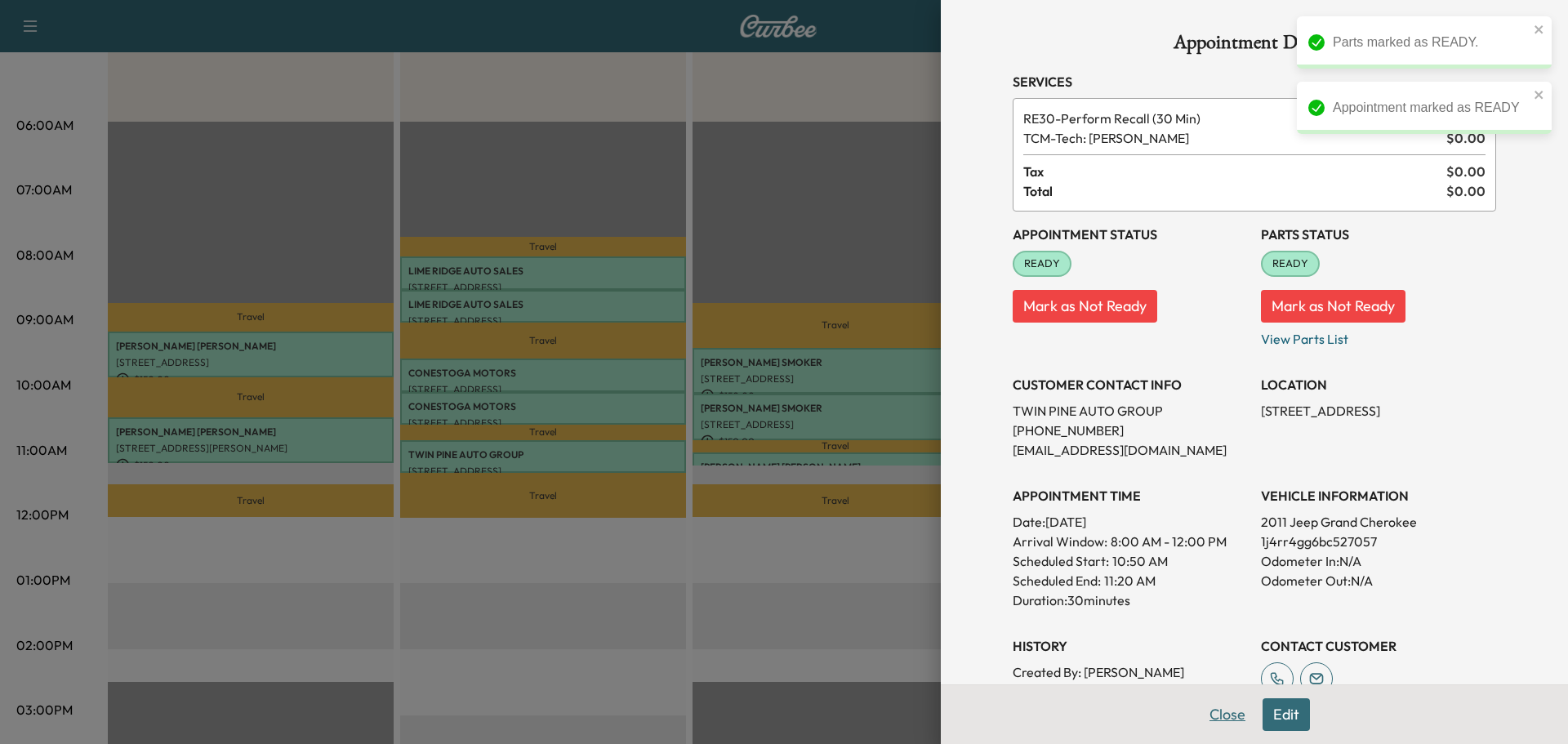
click at [1207, 719] on button "Close" at bounding box center [1228, 715] width 57 height 33
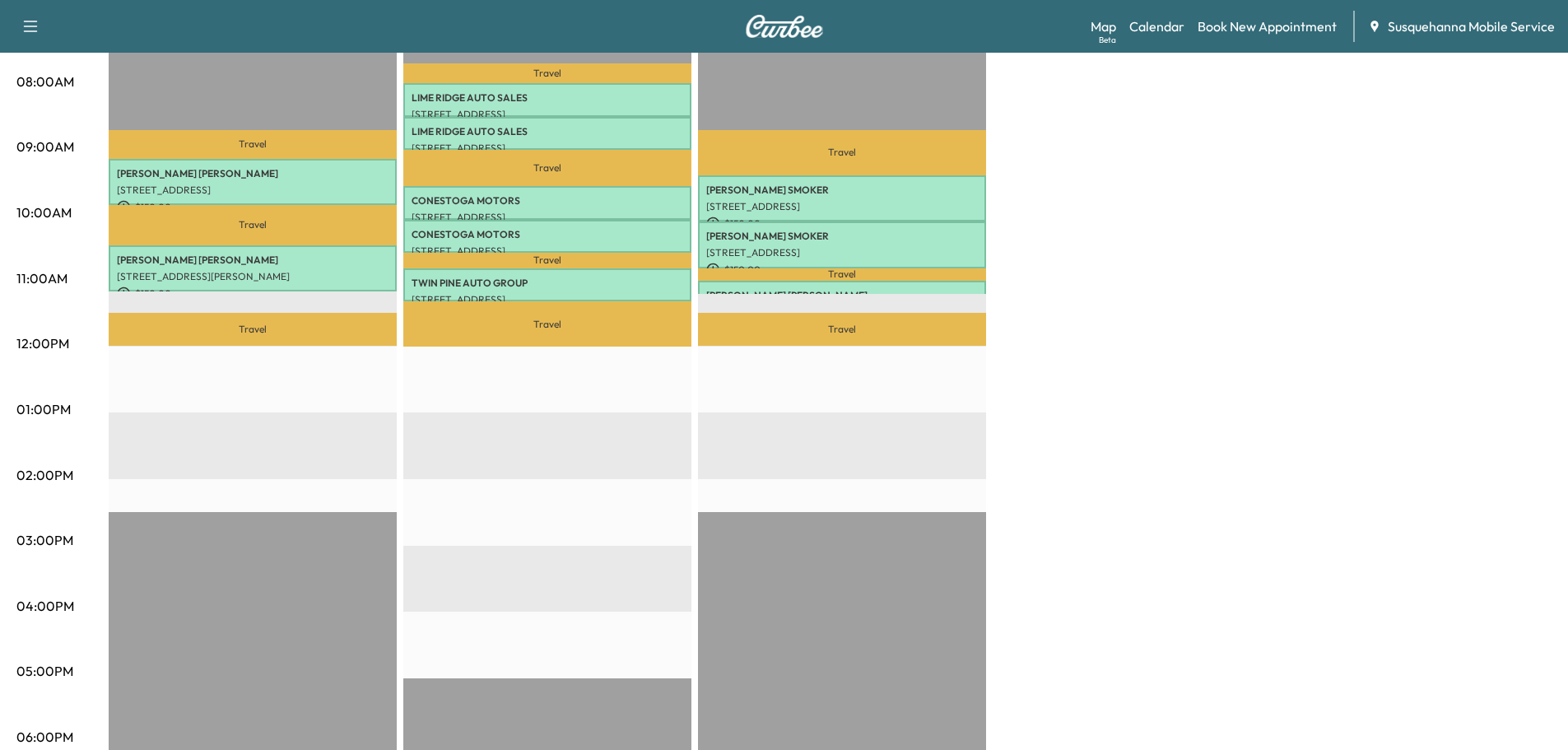
scroll to position [88, 0]
